Goal: Complete application form

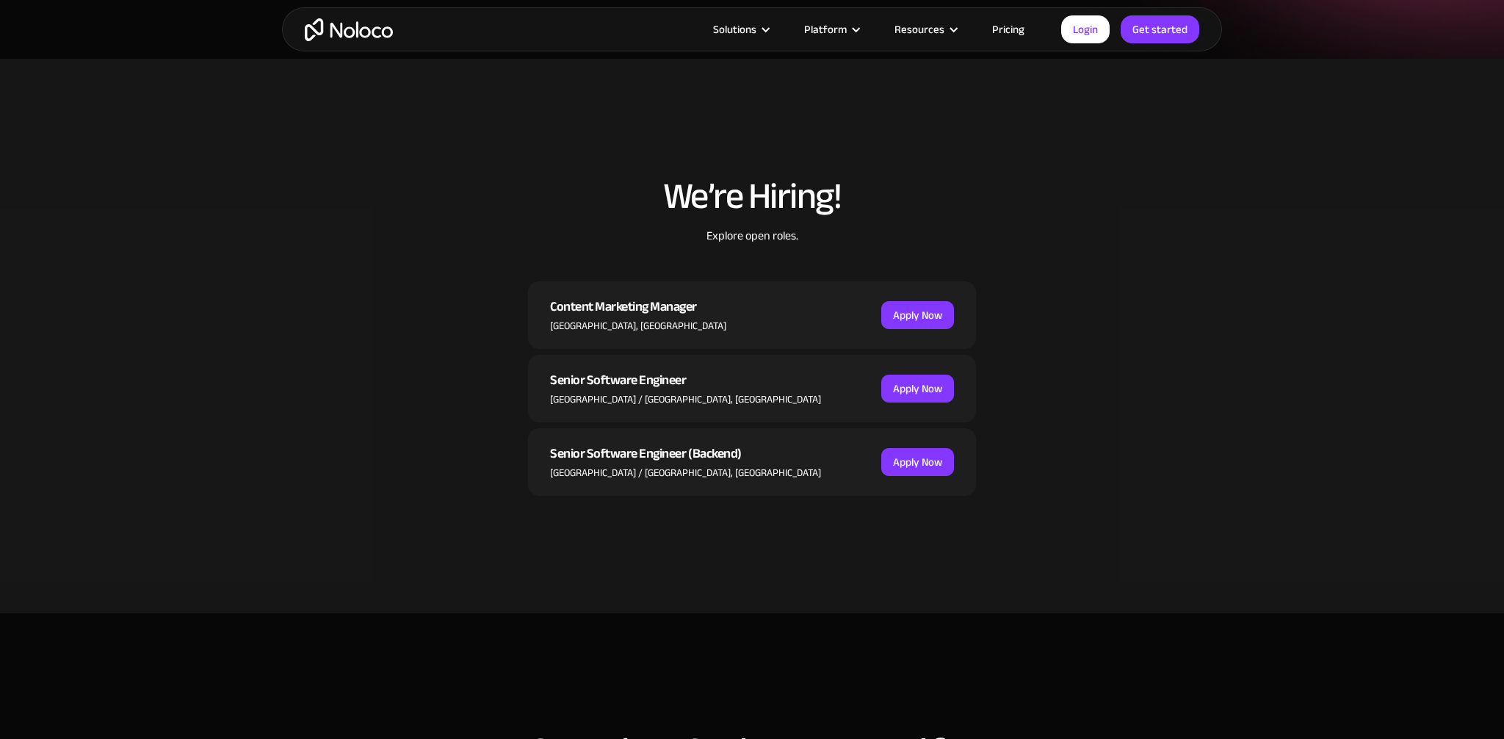
scroll to position [357, 0]
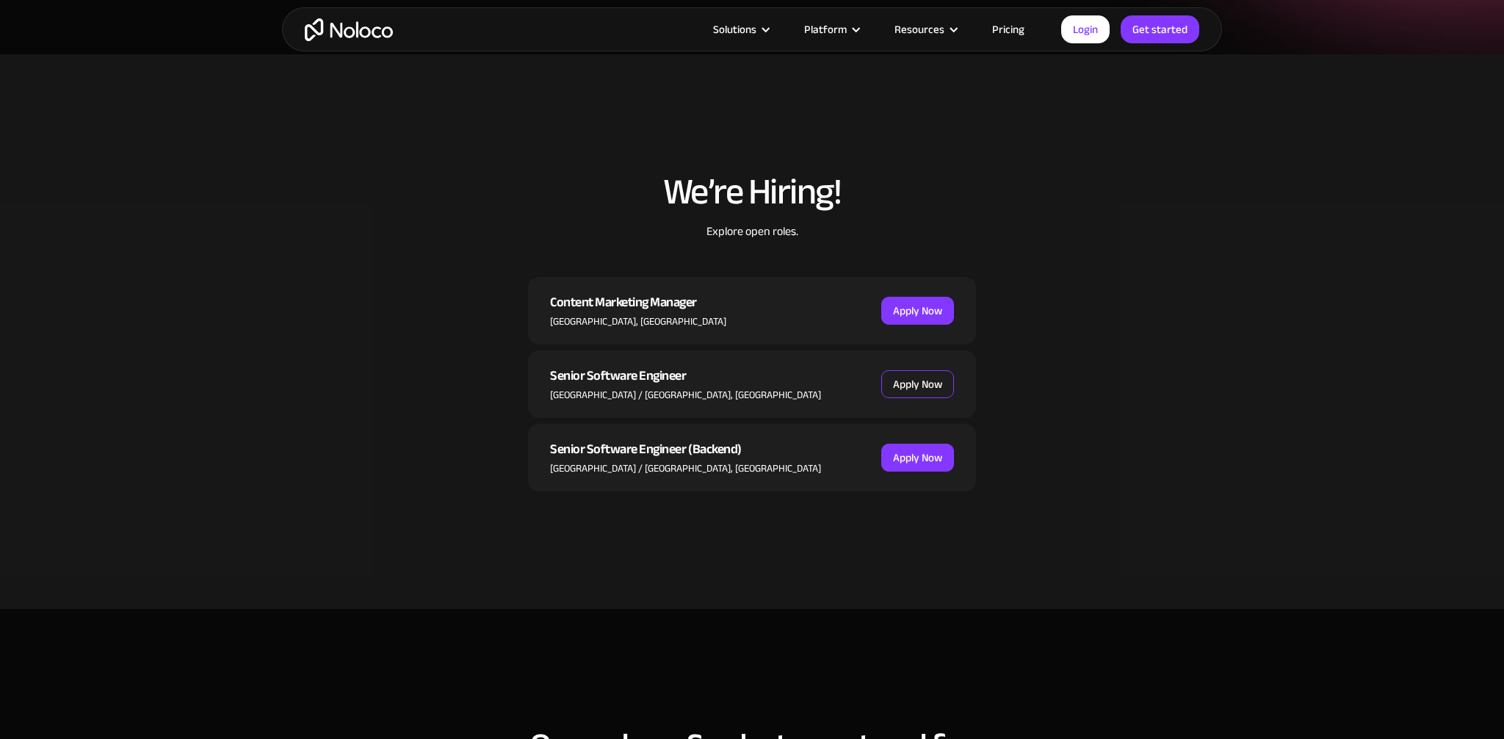
click at [927, 388] on link "Apply Now" at bounding box center [917, 384] width 73 height 28
click at [926, 458] on link "Apply Now" at bounding box center [917, 458] width 73 height 28
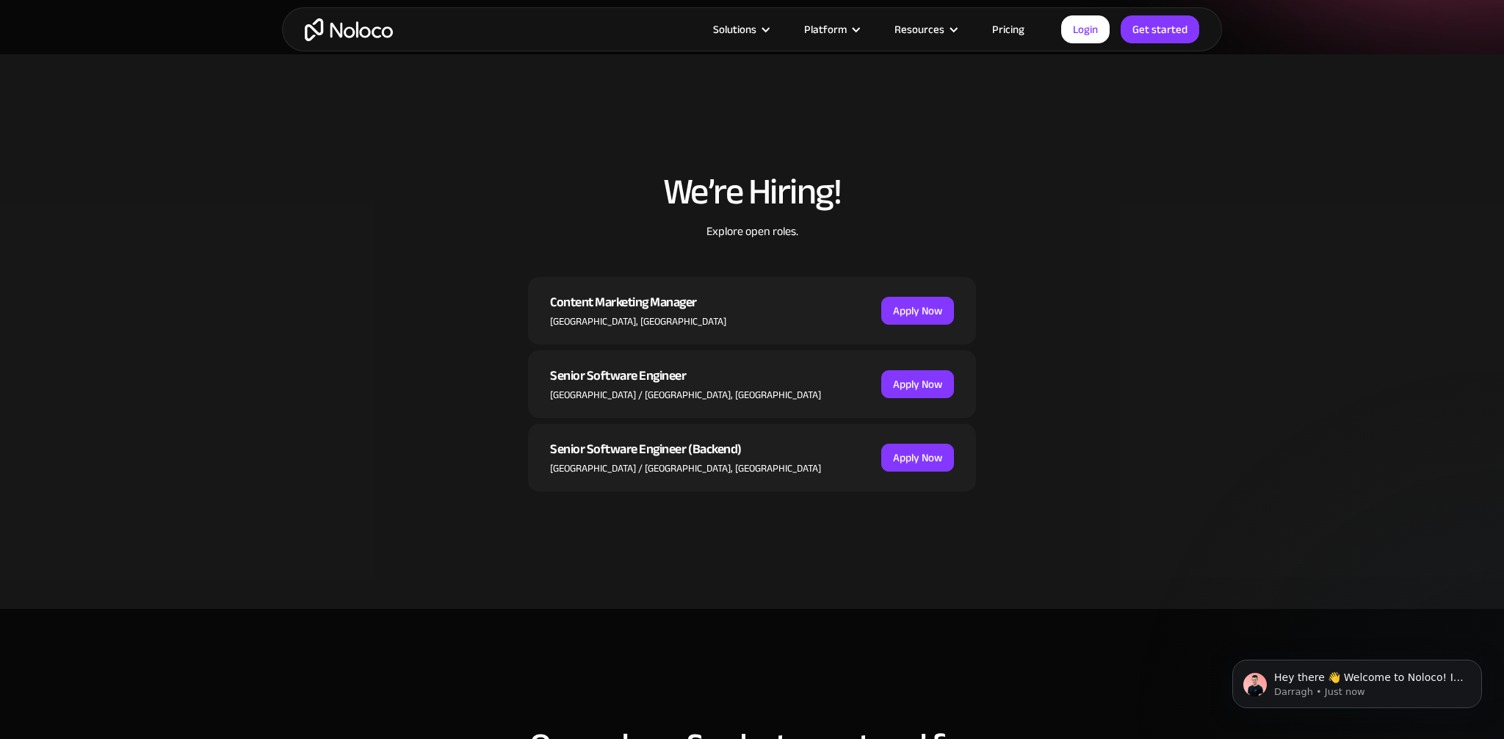
scroll to position [0, 0]
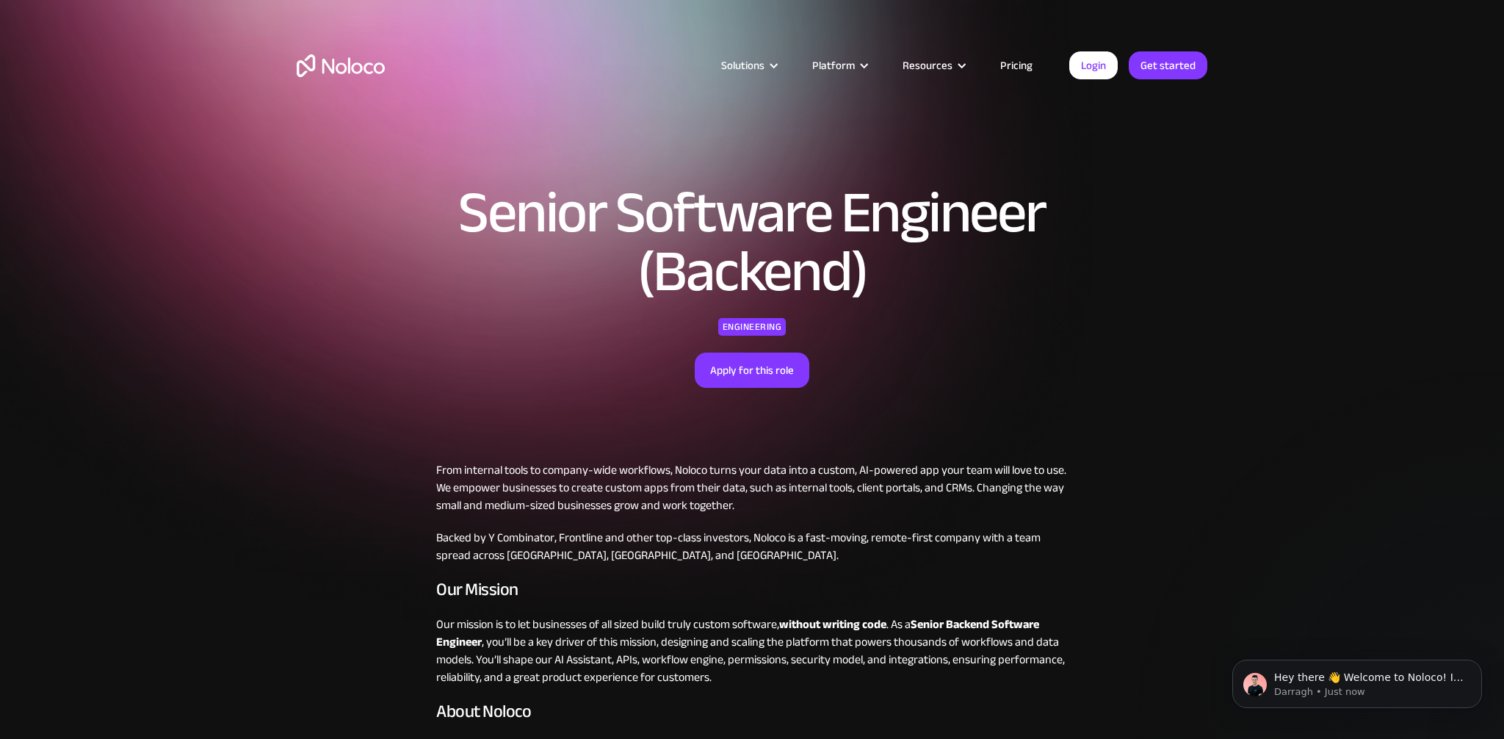
click at [363, 383] on div "Senior Software Engineer (Backend) Engineering Apply for this role" at bounding box center [752, 267] width 1102 height 388
